Goal: Navigation & Orientation: Find specific page/section

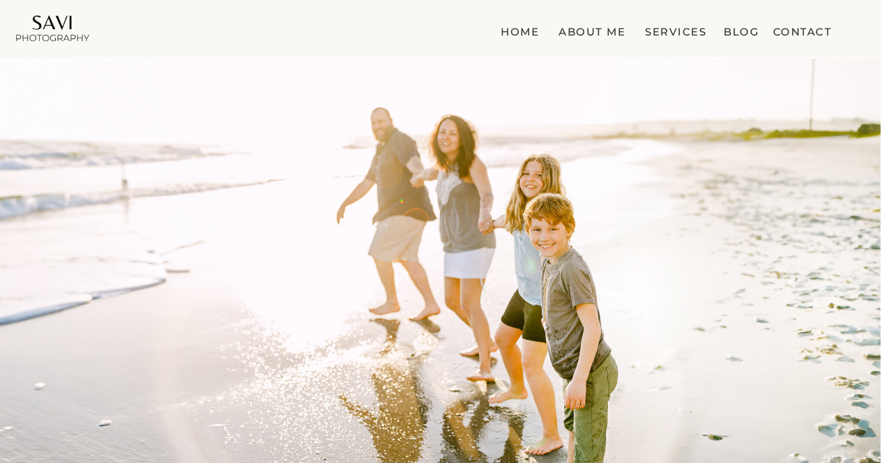
click at [583, 30] on nav "about me" at bounding box center [588, 29] width 75 height 14
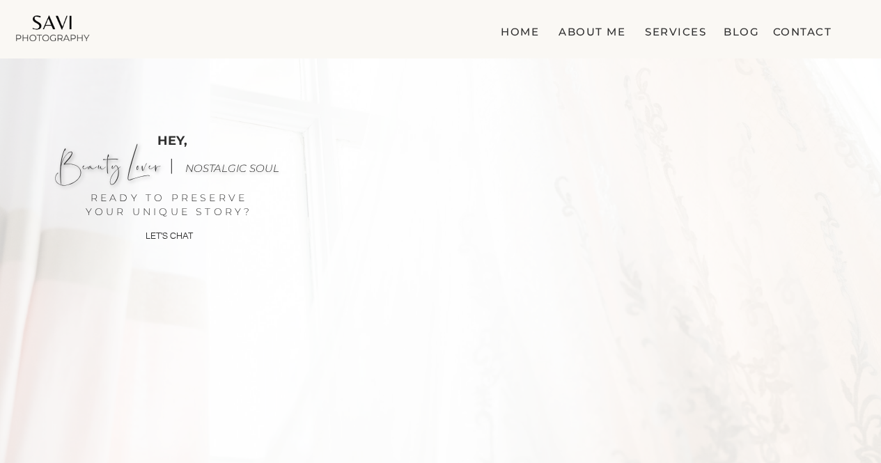
scroll to position [1836, 0]
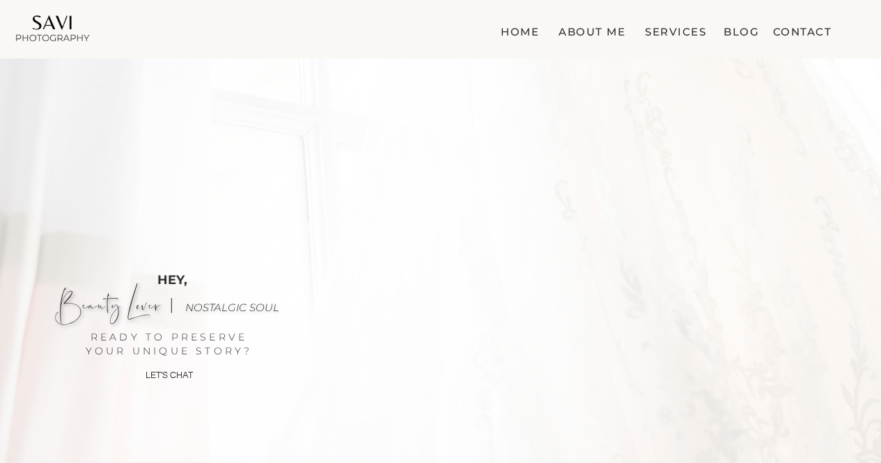
click at [676, 34] on nav "Services" at bounding box center [675, 29] width 67 height 14
